Goal: Information Seeking & Learning: Learn about a topic

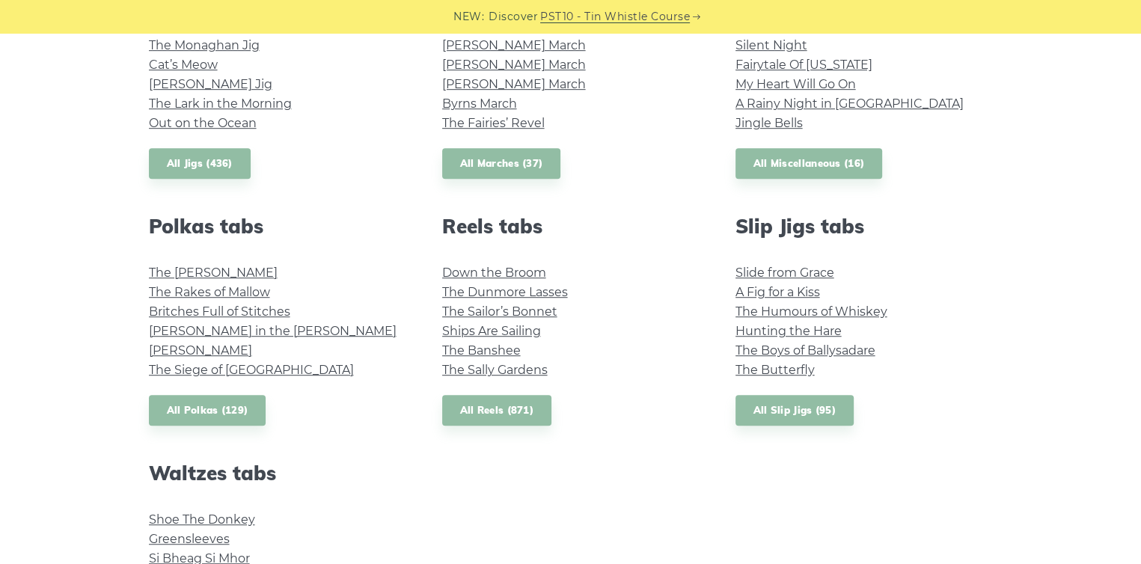
scroll to position [898, 0]
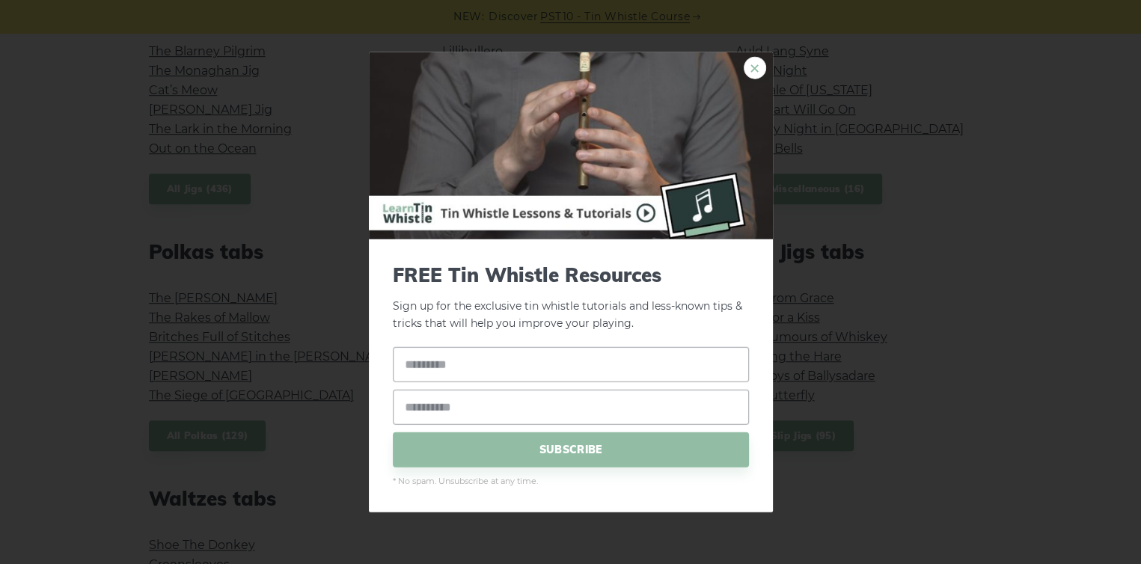
click at [748, 62] on link "×" at bounding box center [754, 68] width 22 height 22
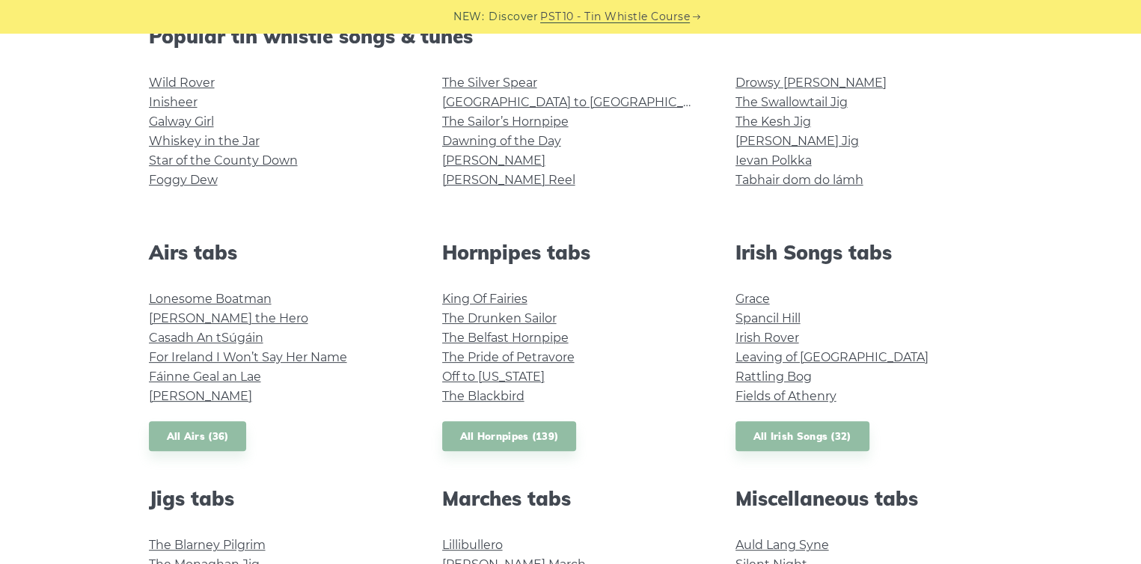
scroll to position [299, 0]
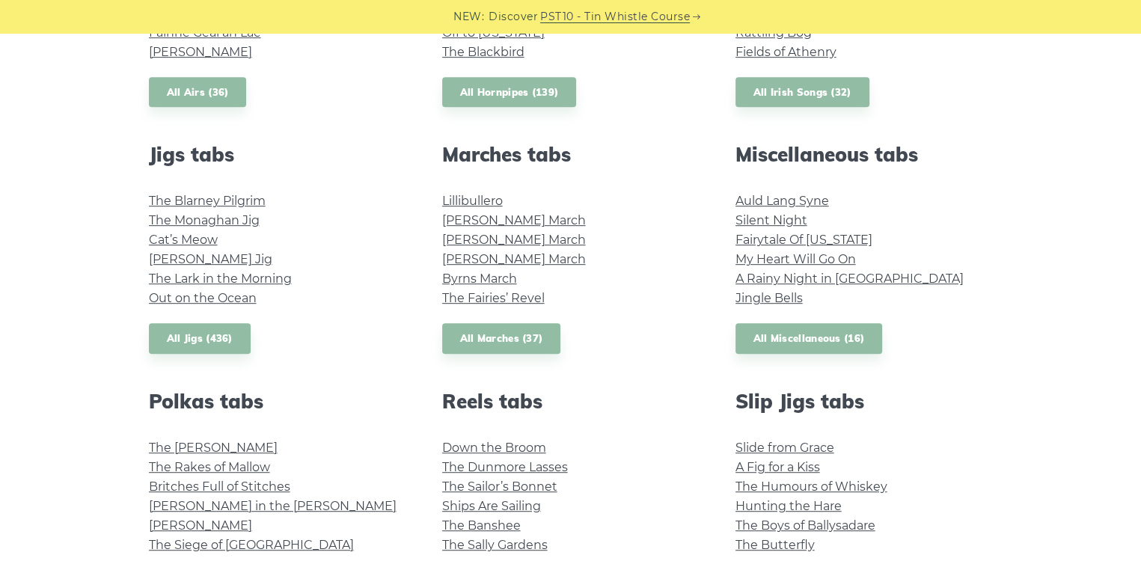
scroll to position [898, 0]
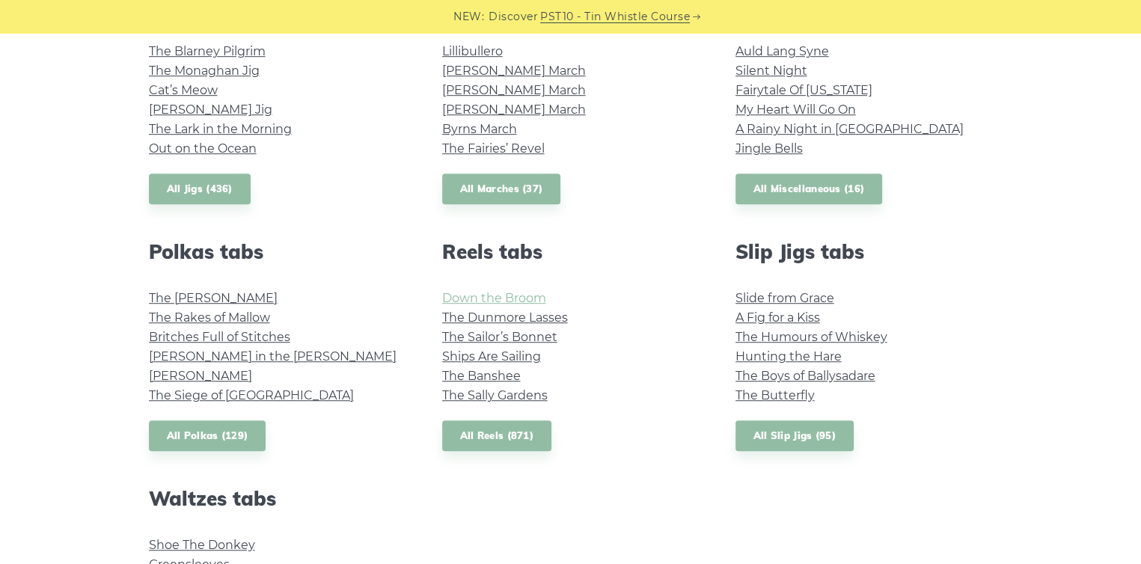
click at [542, 298] on link "Down the Broom" at bounding box center [494, 298] width 104 height 14
click at [546, 322] on link "The Dunmore Lasses" at bounding box center [505, 317] width 126 height 14
click at [515, 340] on link "The Sailor’s Bonnet" at bounding box center [499, 337] width 115 height 14
click at [495, 355] on link "Ships Are Sailing" at bounding box center [491, 356] width 99 height 14
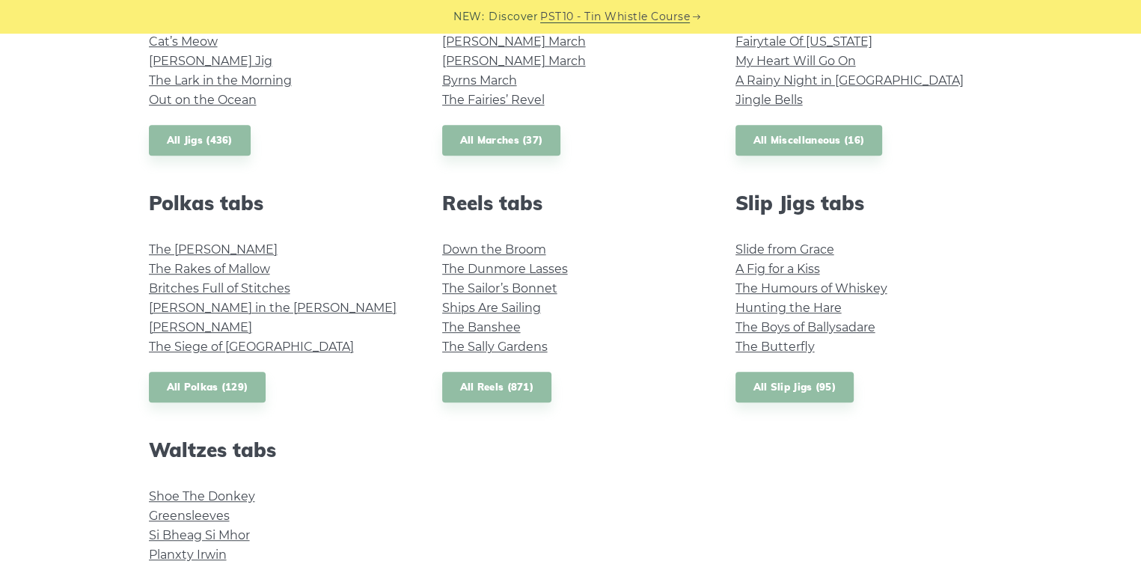
scroll to position [972, 0]
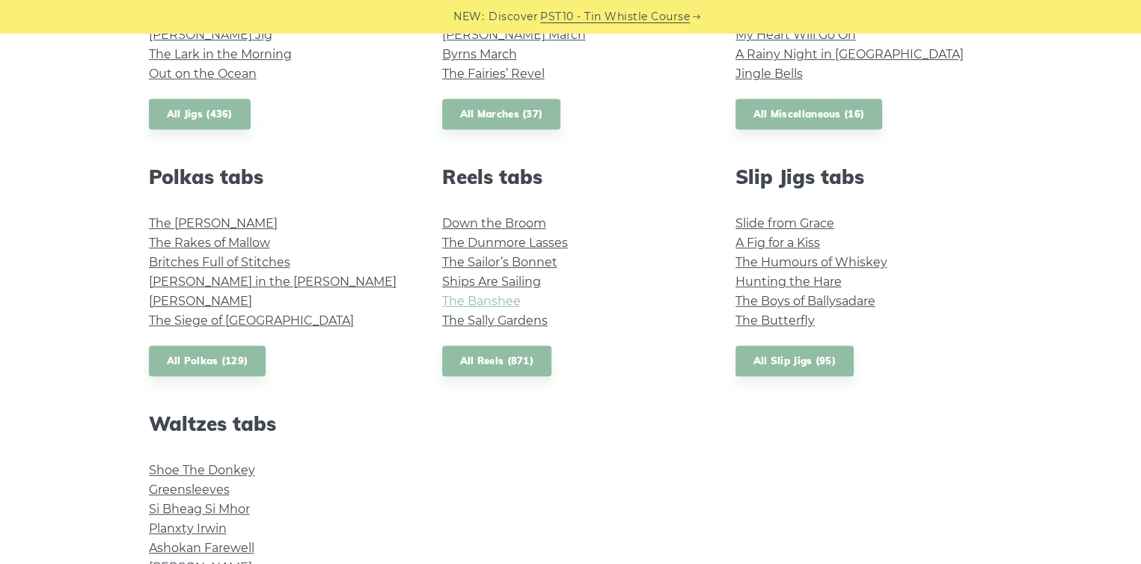
click at [514, 299] on link "The Banshee" at bounding box center [481, 301] width 79 height 14
click at [504, 316] on link "The Sally Gardens" at bounding box center [494, 320] width 105 height 14
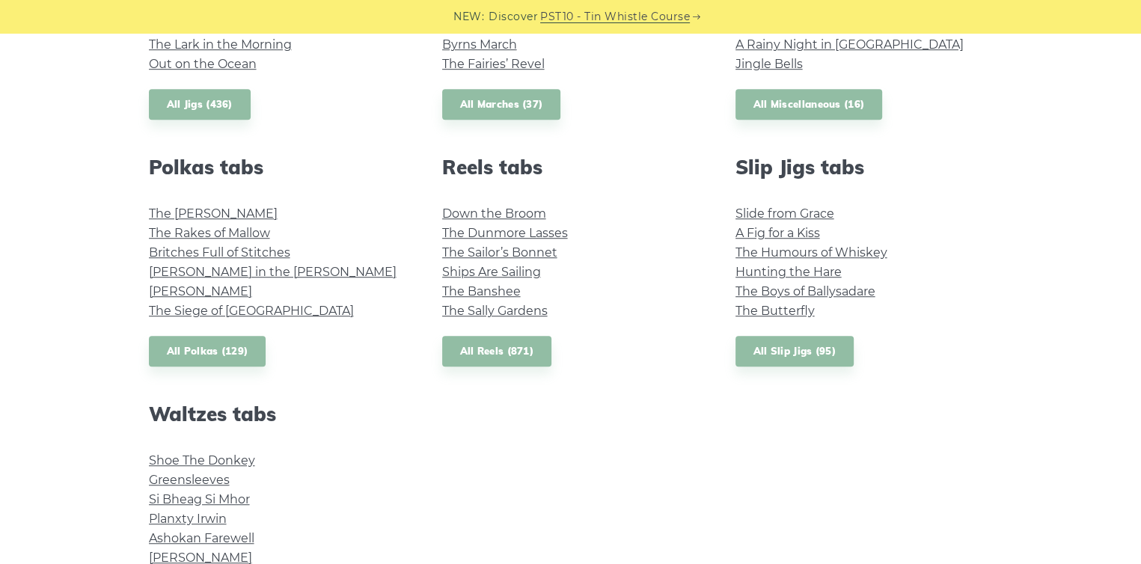
scroll to position [1122, 0]
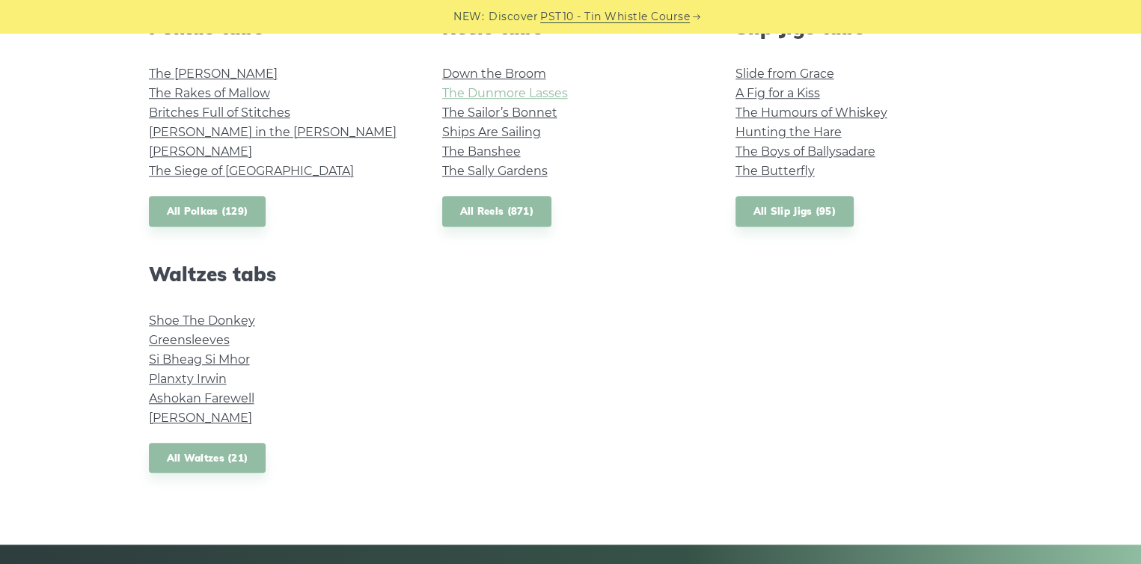
click at [501, 90] on link "The Dunmore Lasses" at bounding box center [505, 93] width 126 height 14
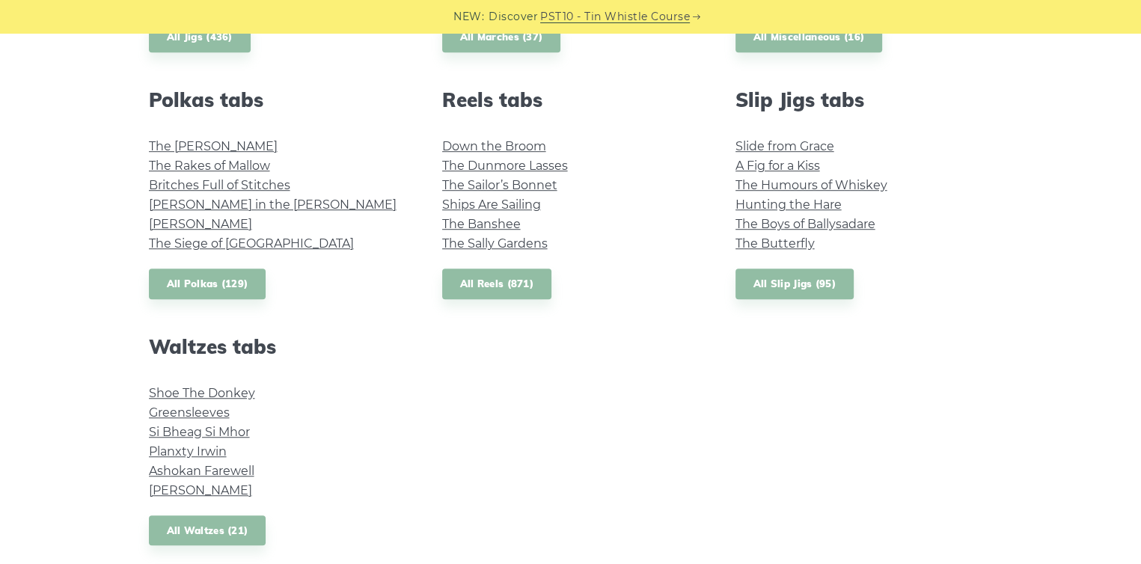
scroll to position [972, 0]
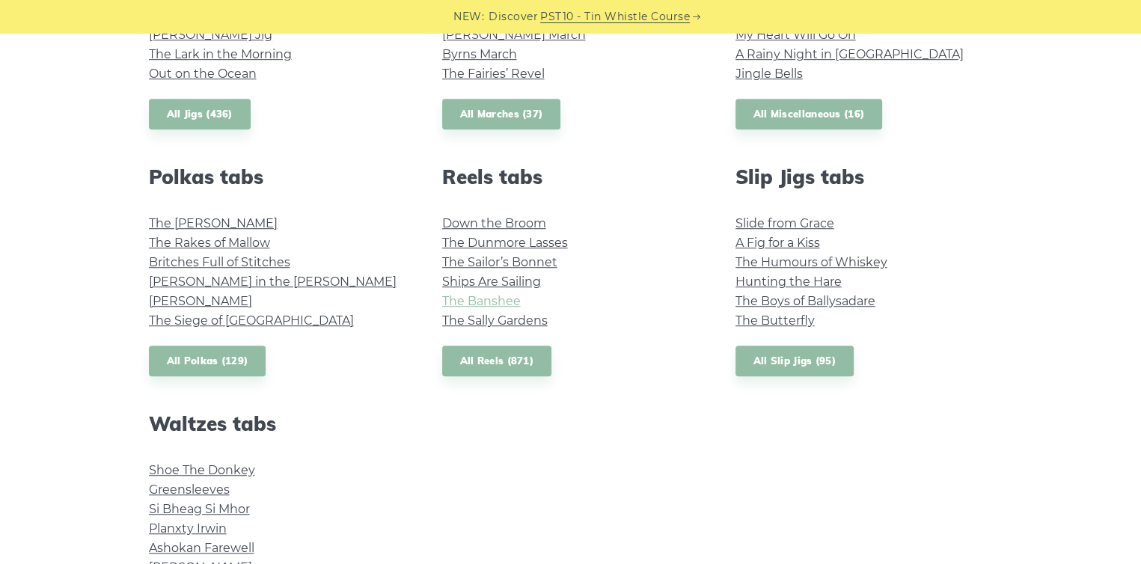
click at [494, 301] on link "The Banshee" at bounding box center [481, 301] width 79 height 14
click at [514, 275] on link "Ships Are Sailing" at bounding box center [491, 282] width 99 height 14
click at [496, 262] on link "The Sailor’s Bonnet" at bounding box center [499, 262] width 115 height 14
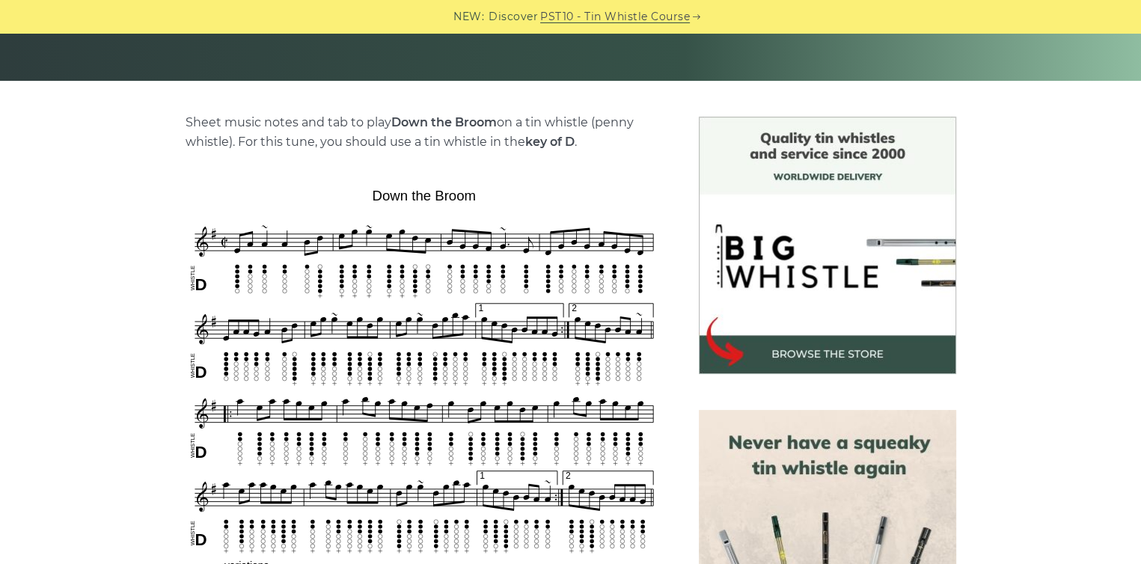
scroll to position [449, 0]
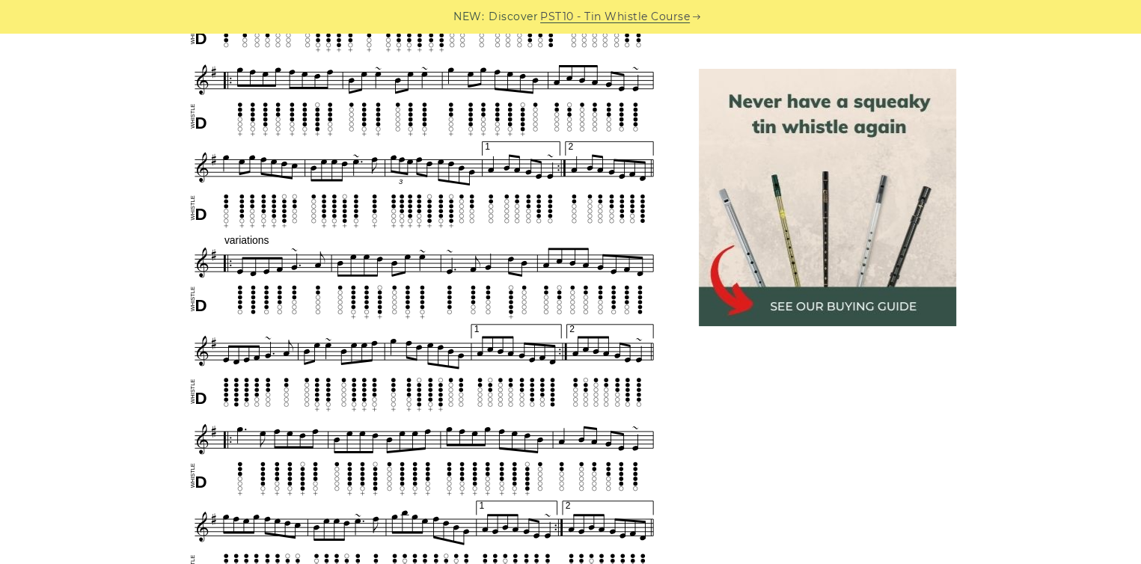
scroll to position [673, 0]
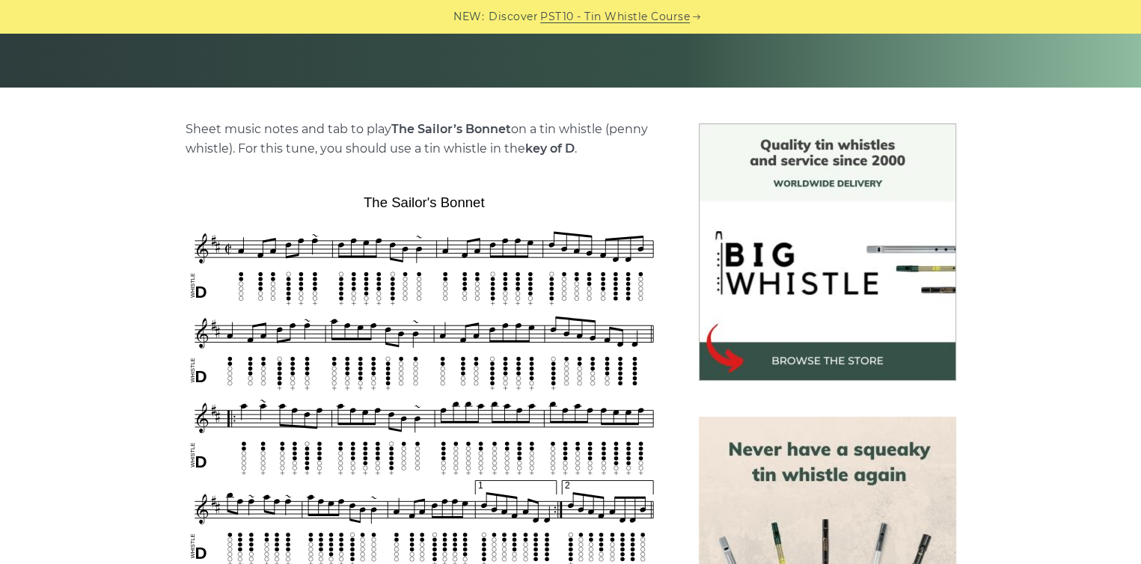
scroll to position [374, 0]
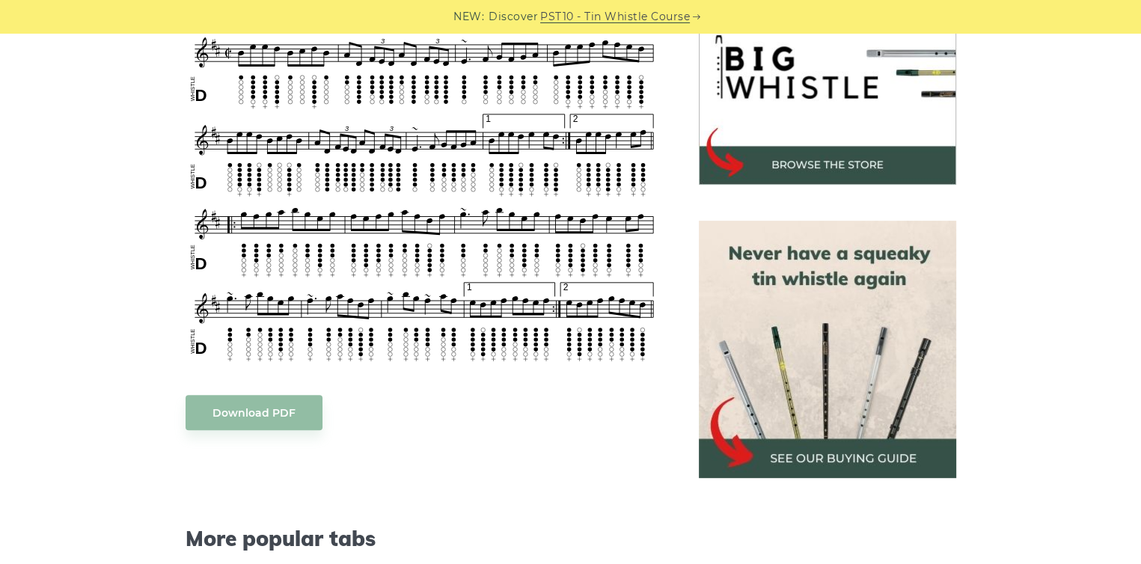
scroll to position [449, 0]
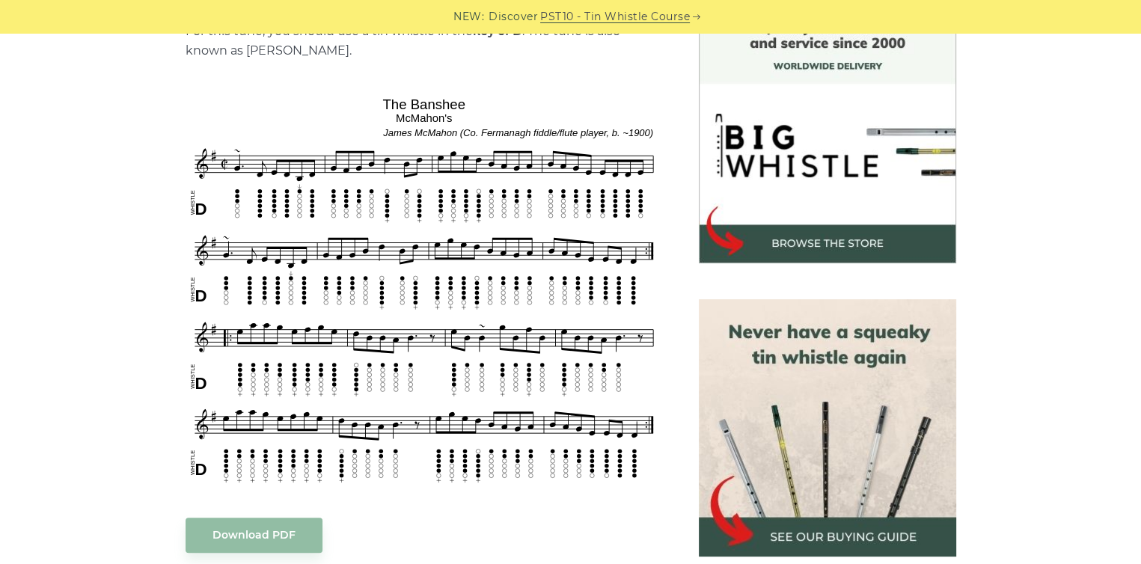
scroll to position [449, 0]
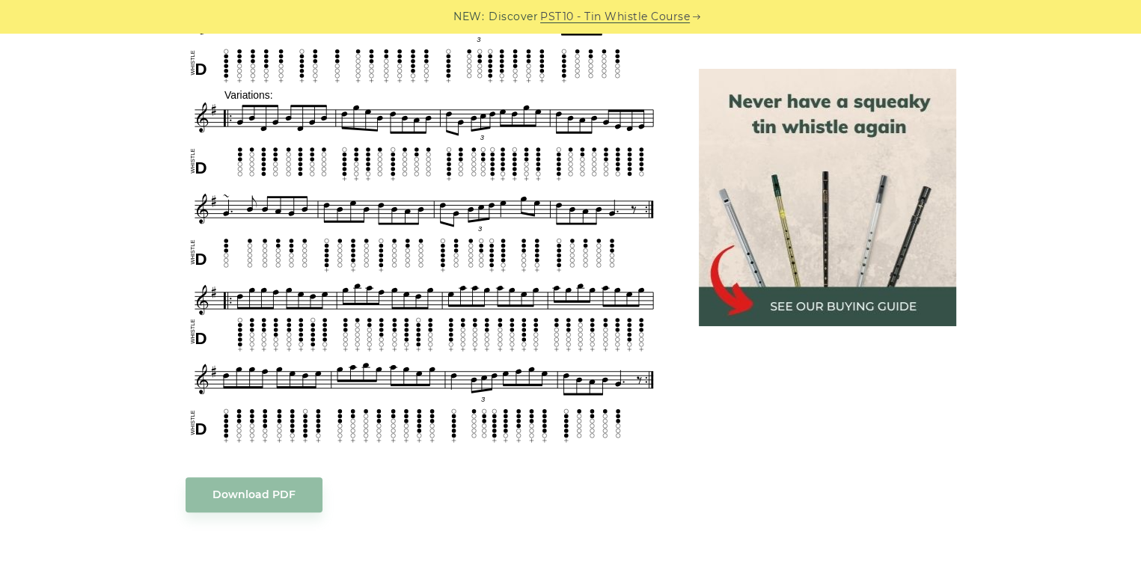
scroll to position [823, 0]
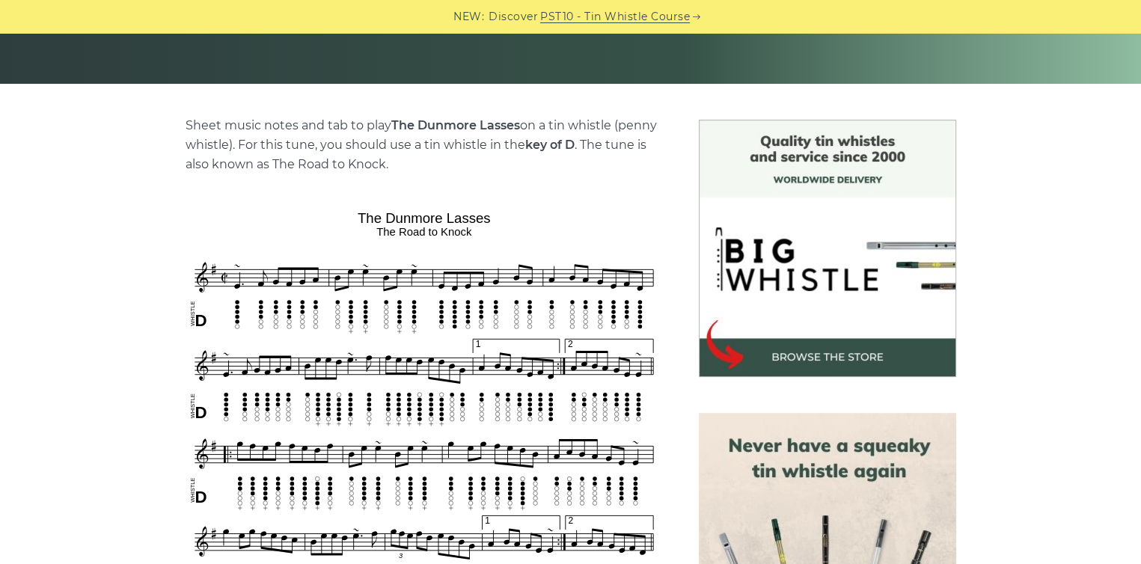
scroll to position [374, 0]
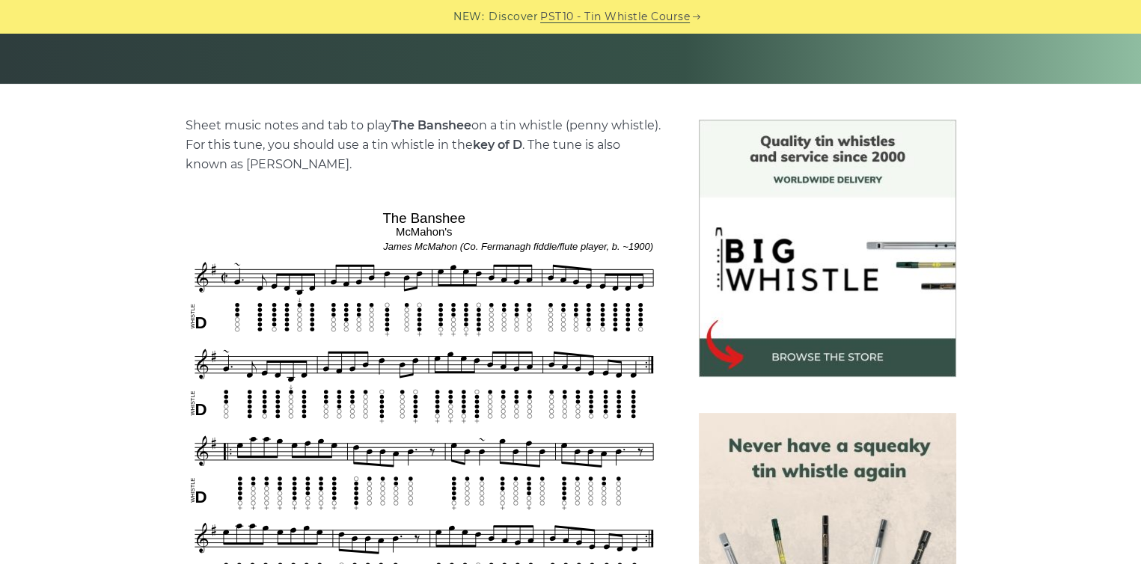
scroll to position [224, 0]
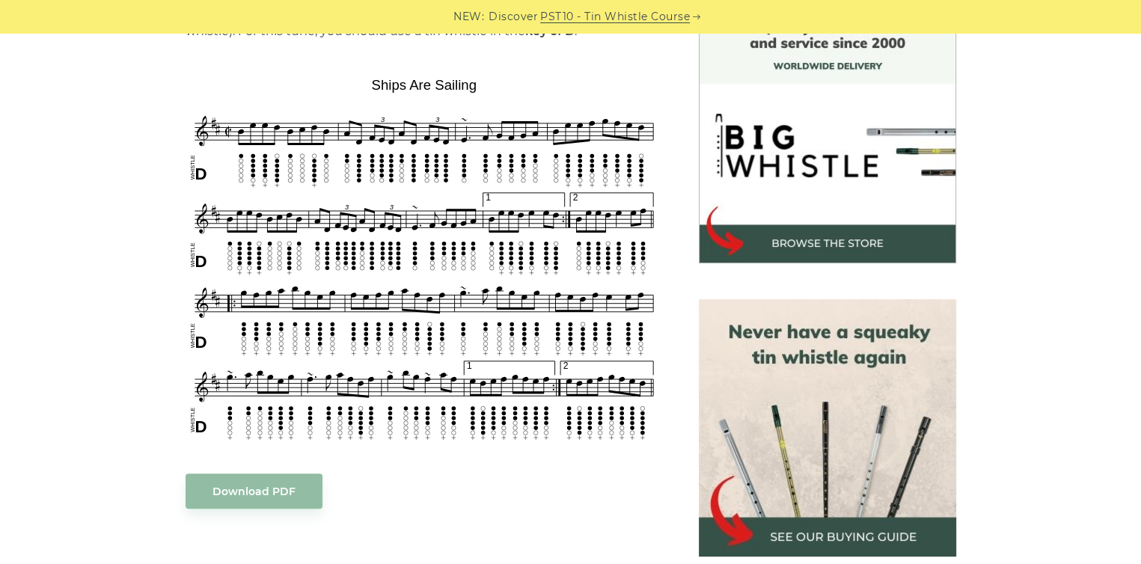
scroll to position [449, 0]
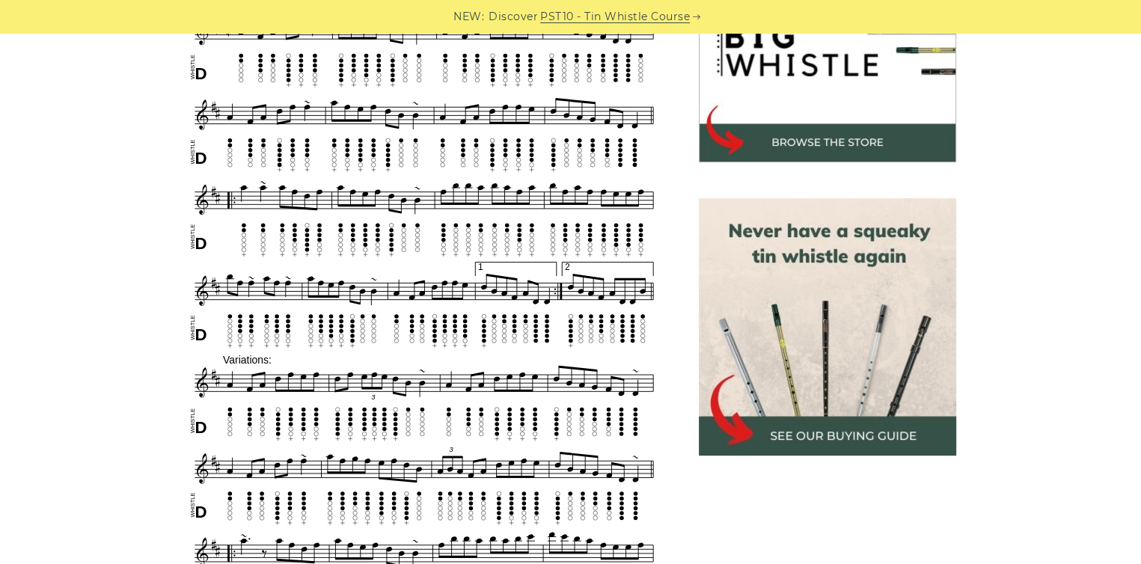
scroll to position [449, 0]
